Goal: Check status: Check status

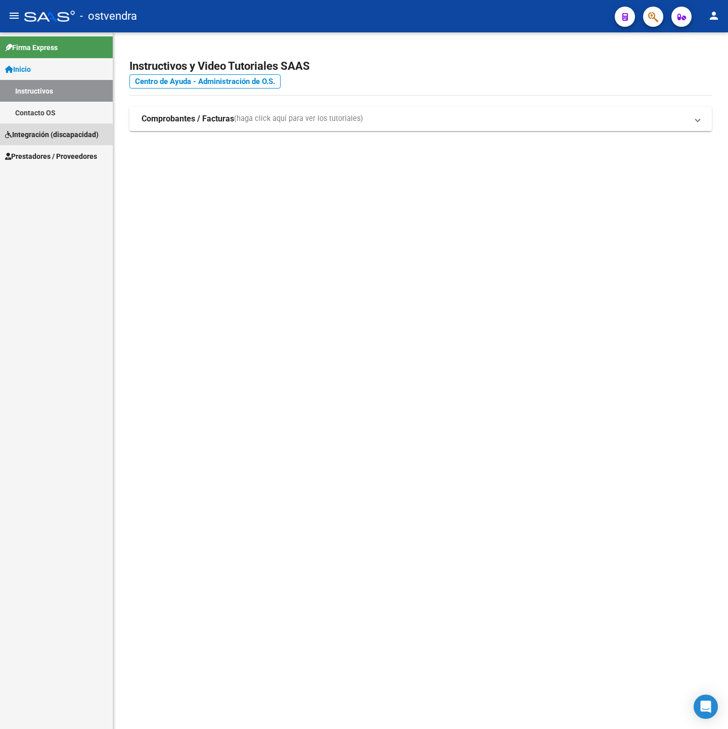
click at [54, 139] on span "Integración (discapacidad)" at bounding box center [52, 134] width 94 height 11
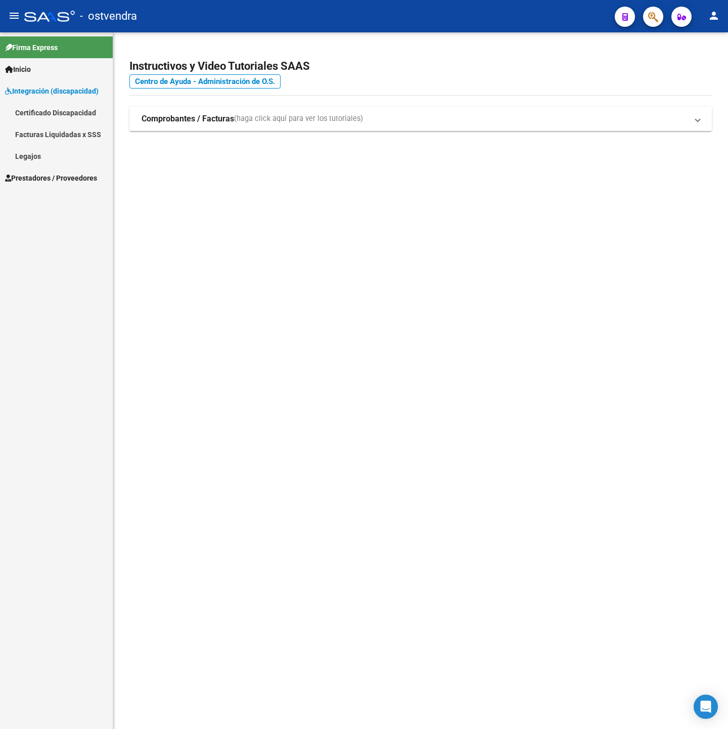
click at [51, 176] on span "Prestadores / Proveedores" at bounding box center [51, 177] width 92 height 11
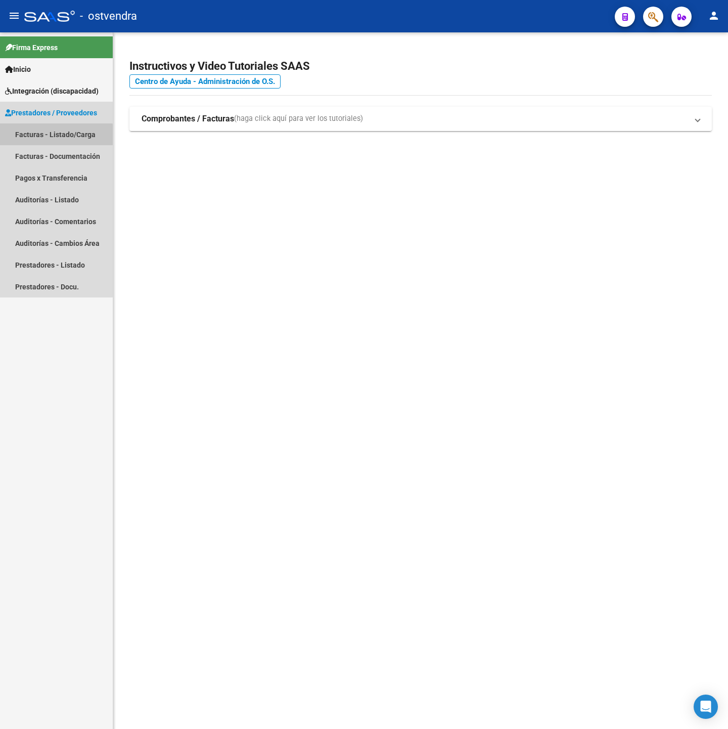
click at [52, 140] on link "Facturas - Listado/Carga" at bounding box center [56, 134] width 113 height 22
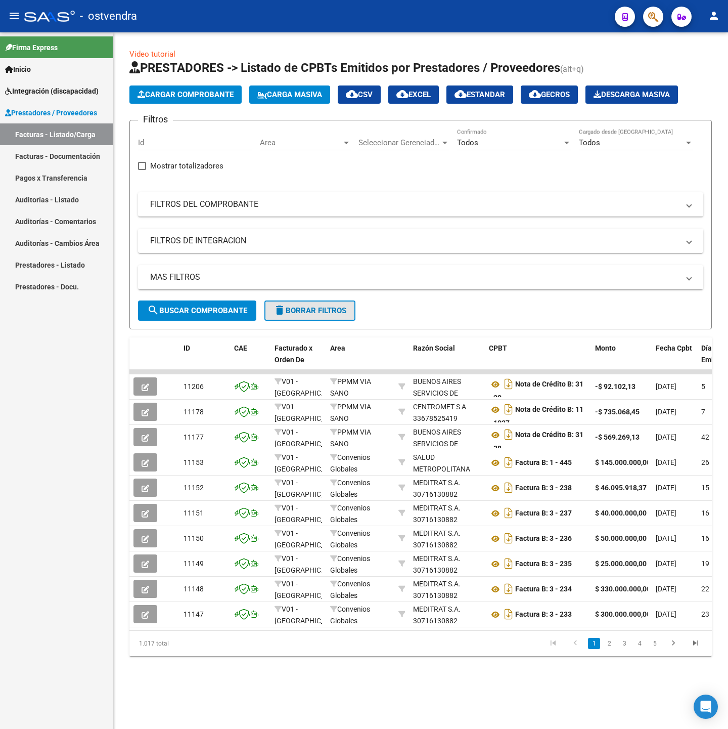
click at [329, 309] on span "delete Borrar Filtros" at bounding box center [310, 310] width 73 height 9
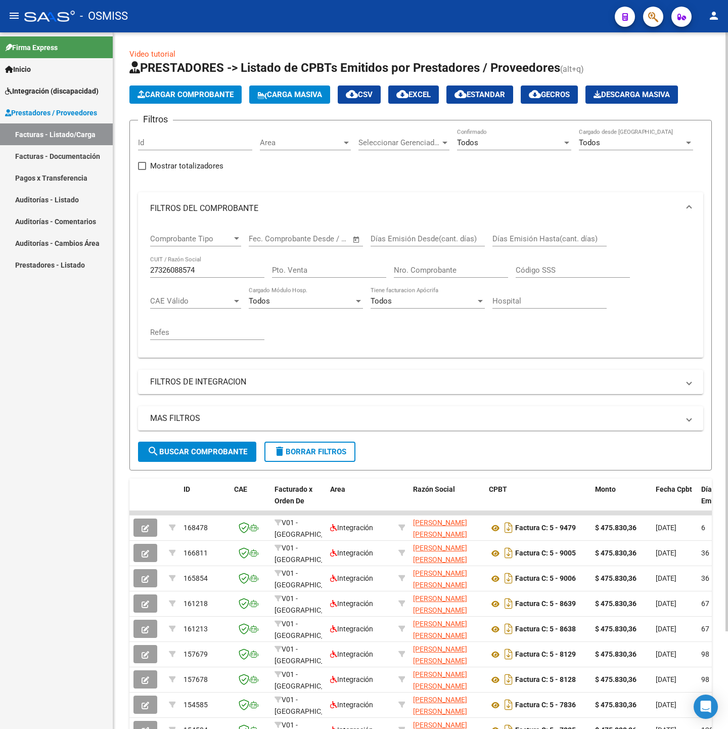
scroll to position [114, 0]
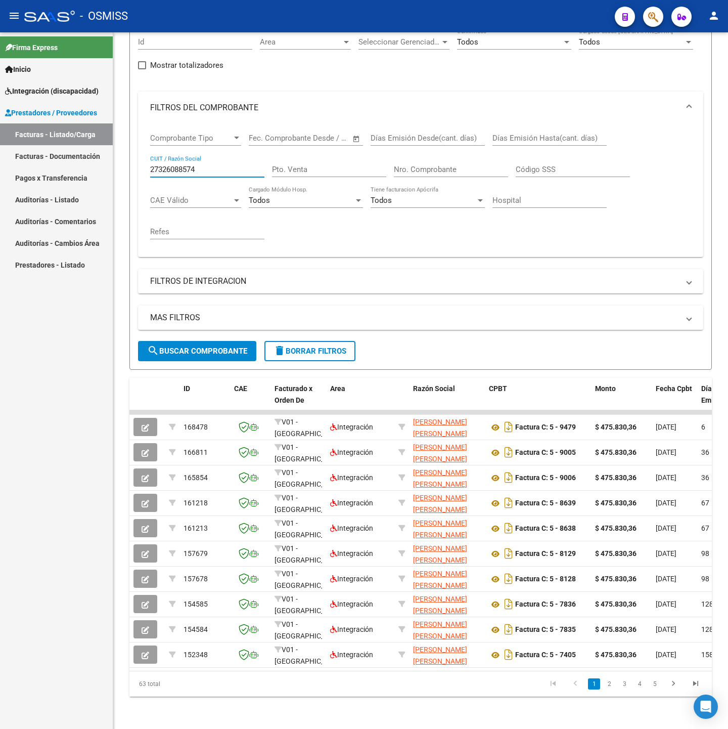
drag, startPoint x: 215, startPoint y: 157, endPoint x: 25, endPoint y: 163, distance: 190.8
click at [16, 163] on mat-sidenav-container "Firma Express Inicio Instructivos Contacto OS Integración (discapacidad) Legajo…" at bounding box center [364, 380] width 728 height 696
paste input "17811826"
type input "27178118264"
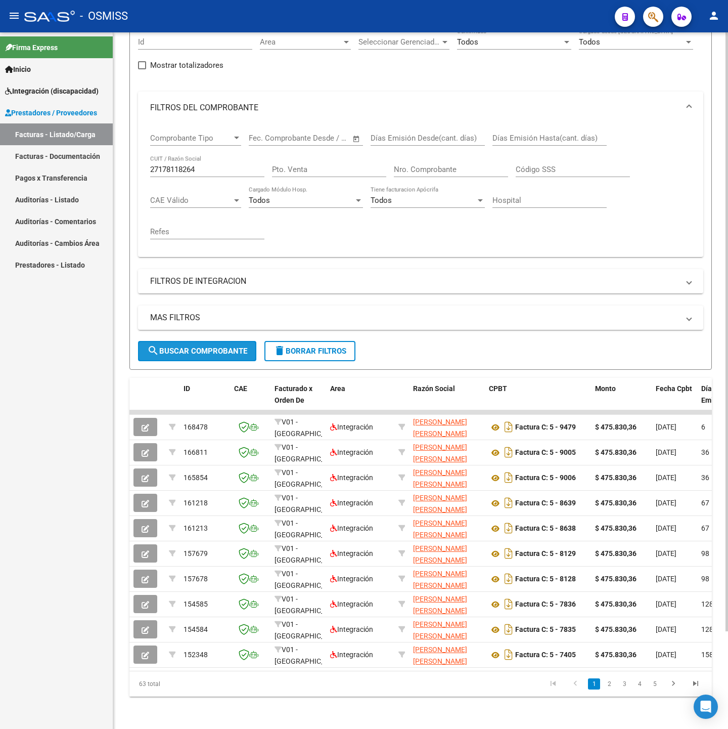
click at [188, 346] on span "search Buscar Comprobante" at bounding box center [197, 350] width 100 height 9
